Goal: Task Accomplishment & Management: Manage account settings

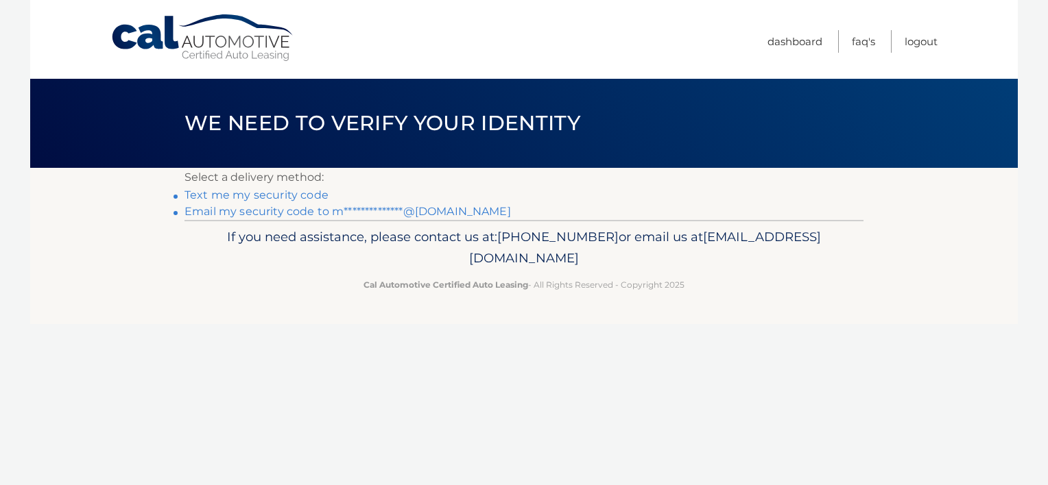
click at [251, 214] on link "**********" at bounding box center [347, 211] width 326 height 13
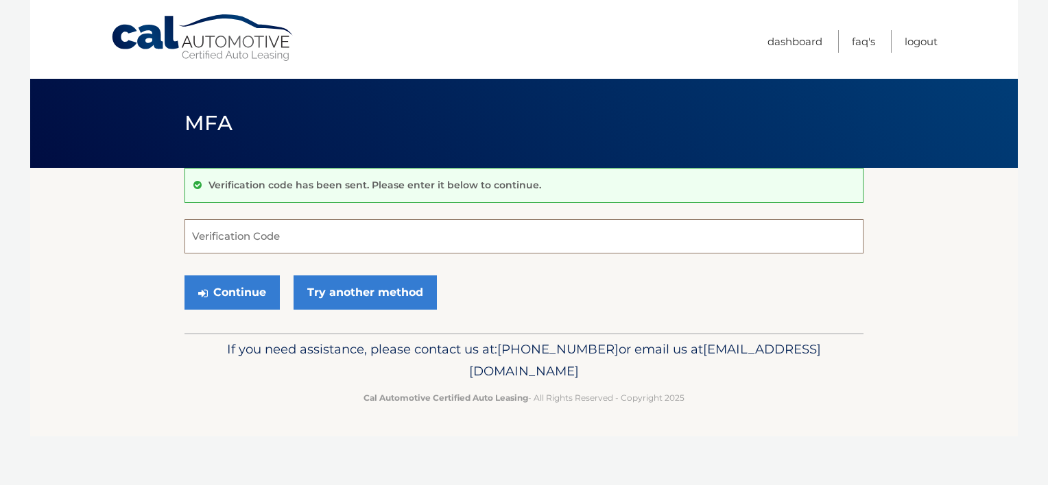
drag, startPoint x: 256, startPoint y: 224, endPoint x: 233, endPoint y: 236, distance: 25.4
click at [255, 224] on input "Verification Code" at bounding box center [523, 236] width 679 height 34
type input "692101"
click at [243, 289] on button "Continue" at bounding box center [231, 293] width 95 height 34
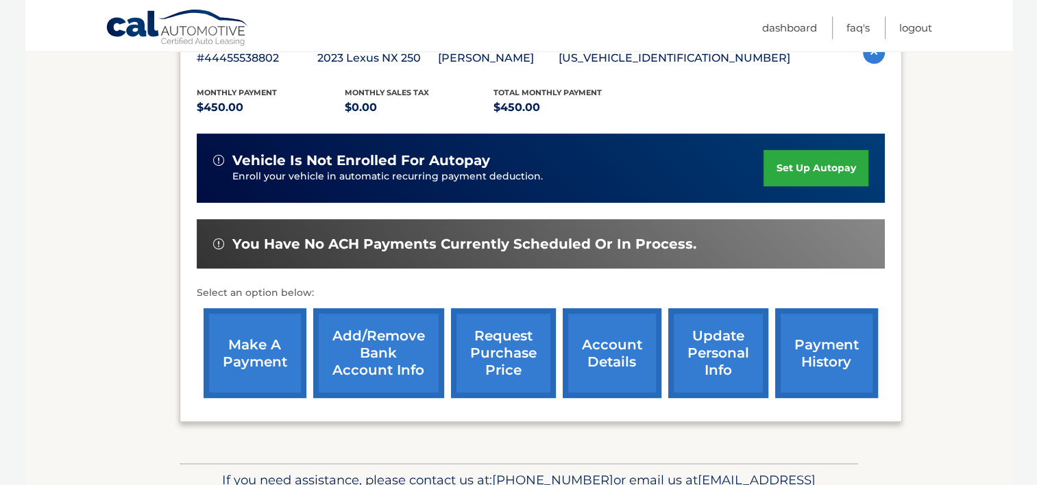
scroll to position [343, 0]
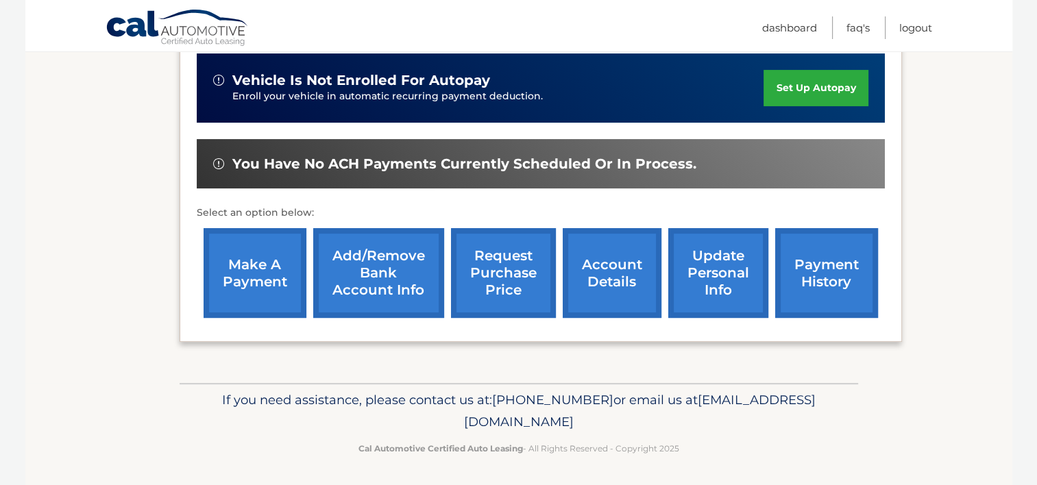
click at [620, 291] on link "account details" at bounding box center [612, 273] width 99 height 90
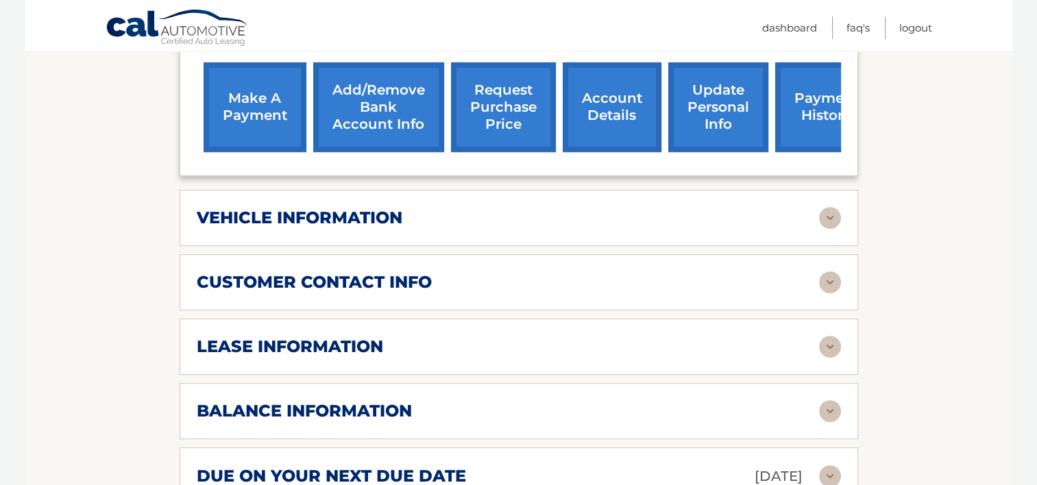
scroll to position [617, 0]
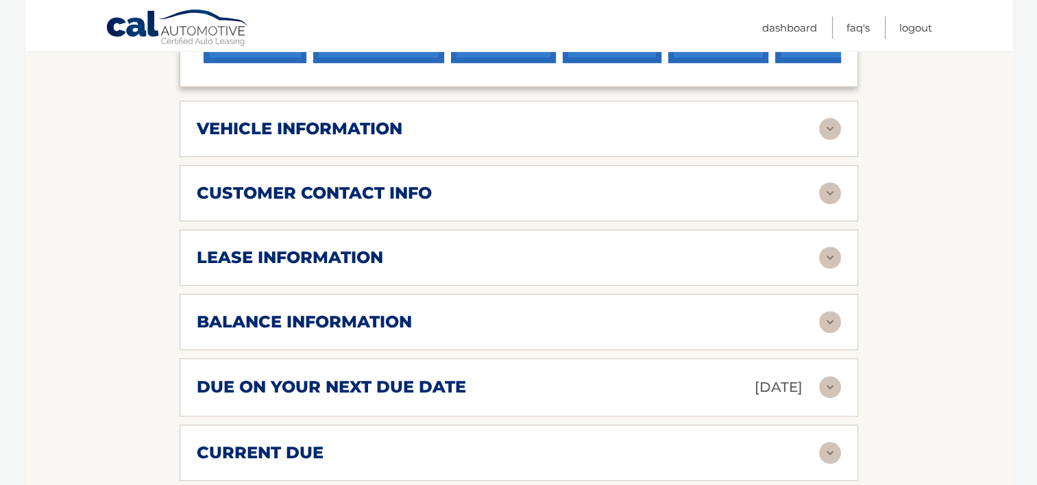
click at [830, 384] on img at bounding box center [830, 387] width 22 height 22
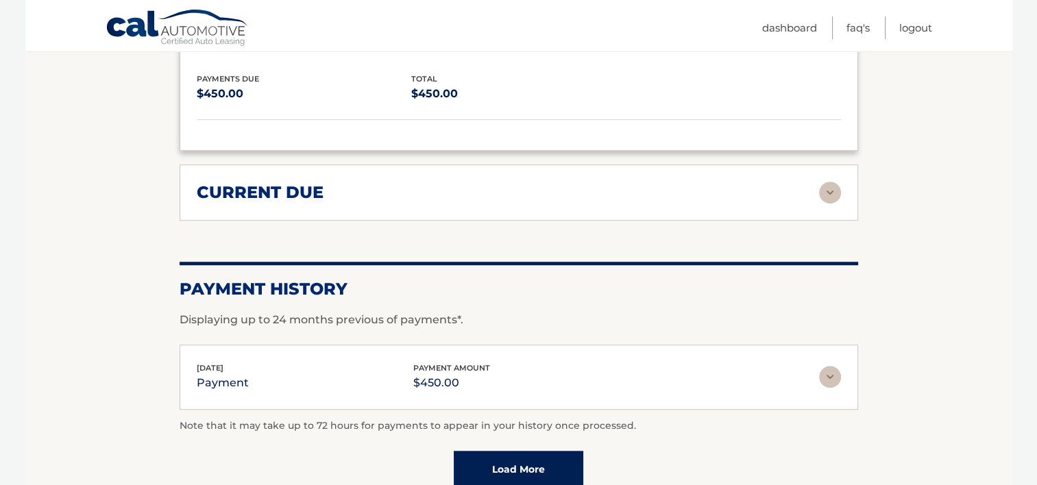
scroll to position [1097, 0]
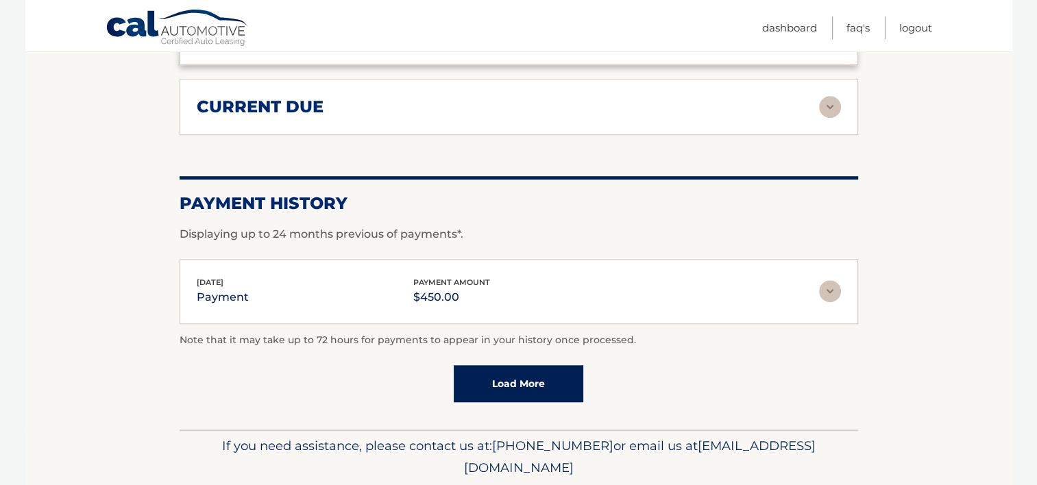
click at [828, 283] on img at bounding box center [830, 291] width 22 height 22
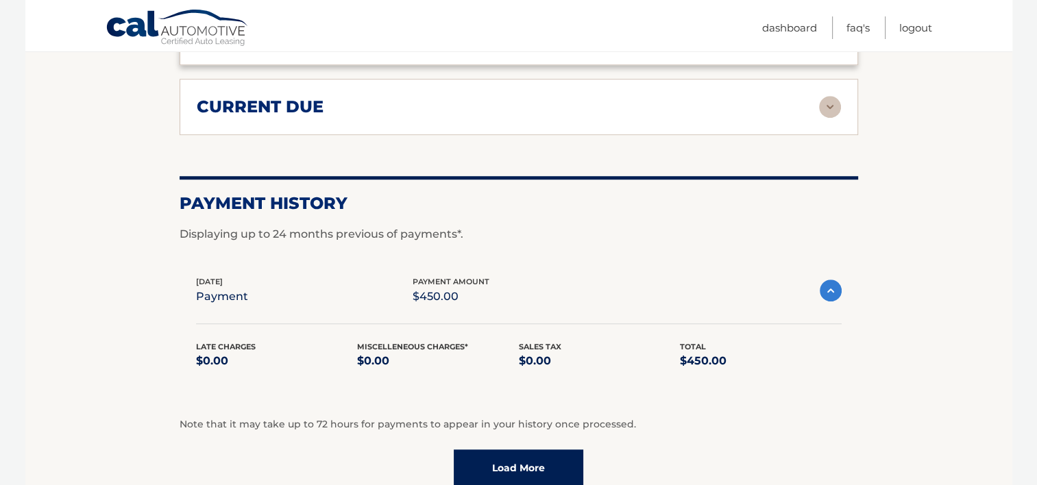
scroll to position [1165, 0]
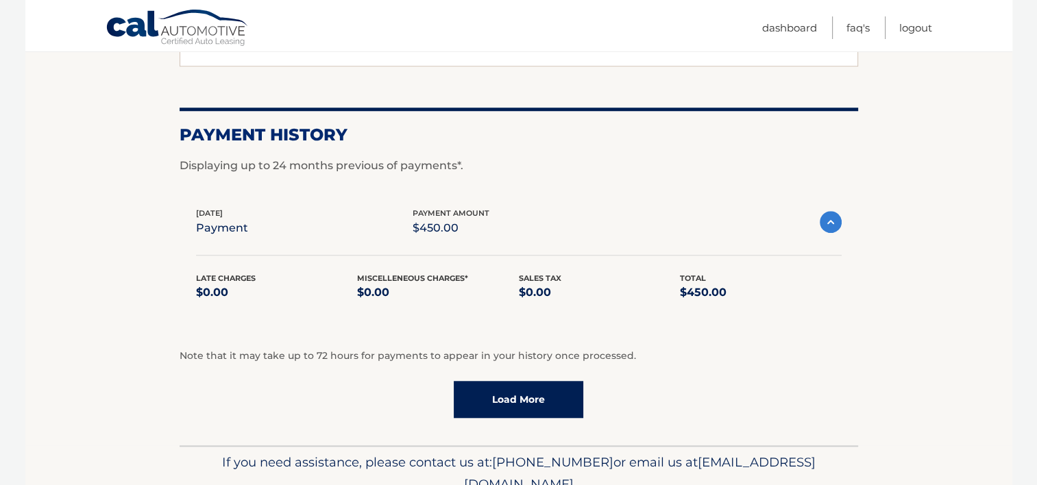
click at [537, 400] on link "Load More" at bounding box center [519, 399] width 130 height 37
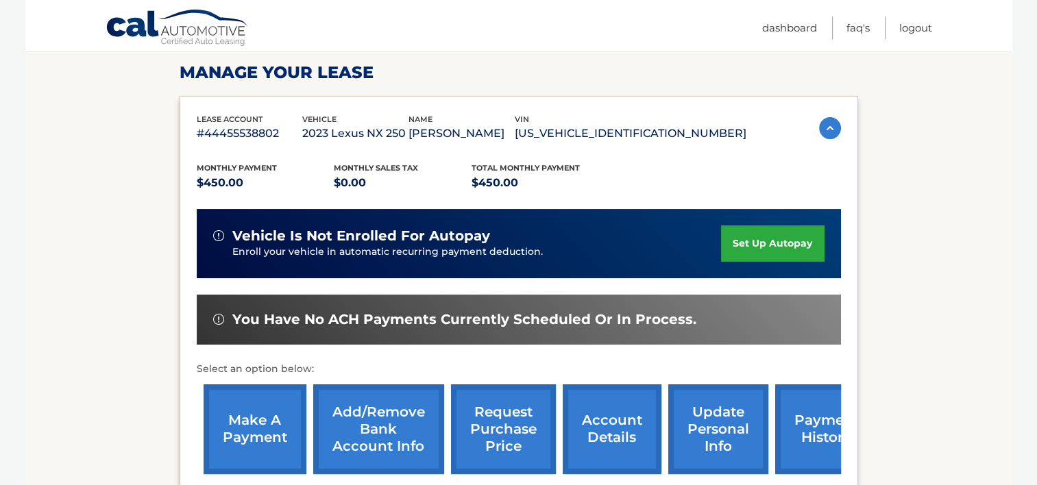
scroll to position [0, 0]
